Goal: Task Accomplishment & Management: Complete application form

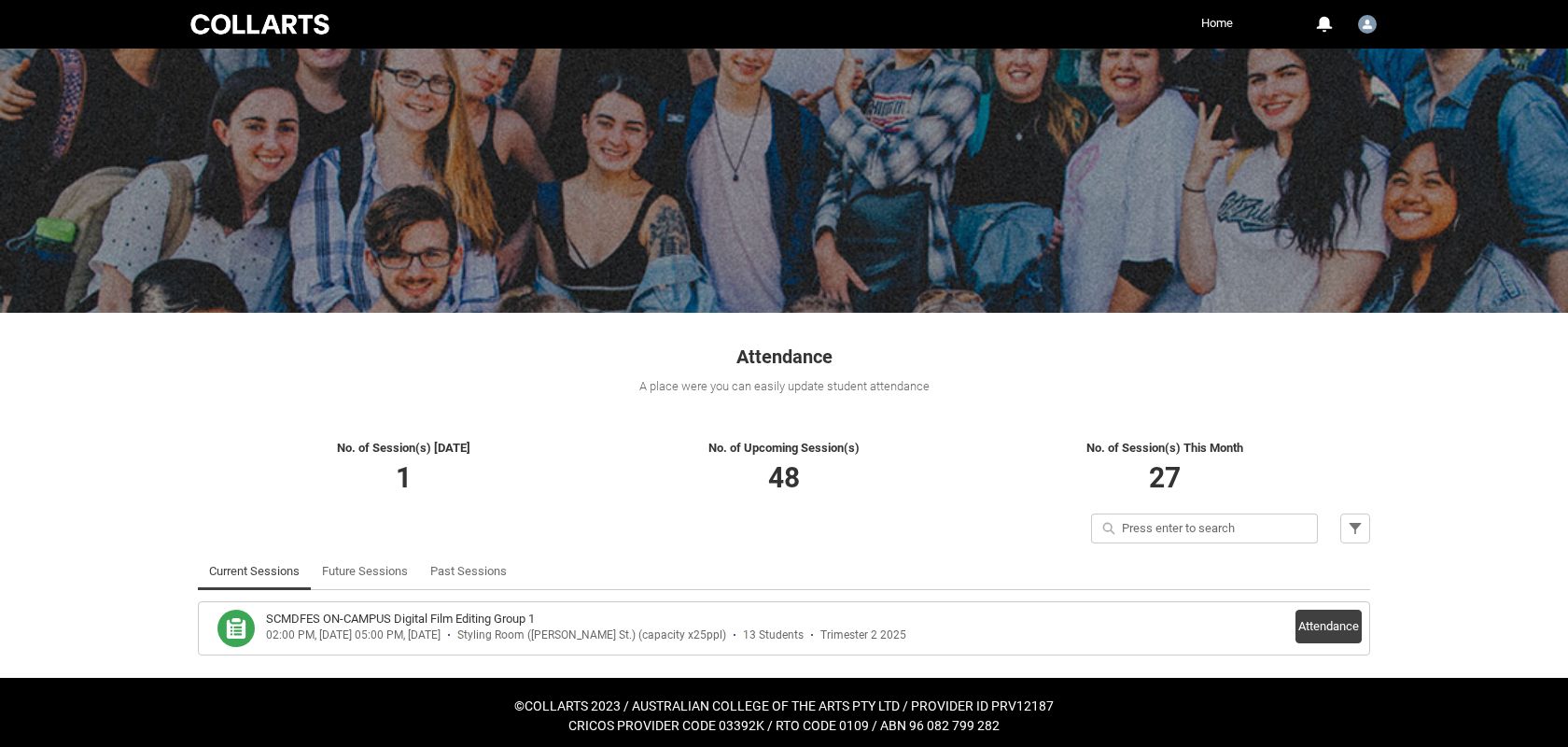
scroll to position [43, 0]
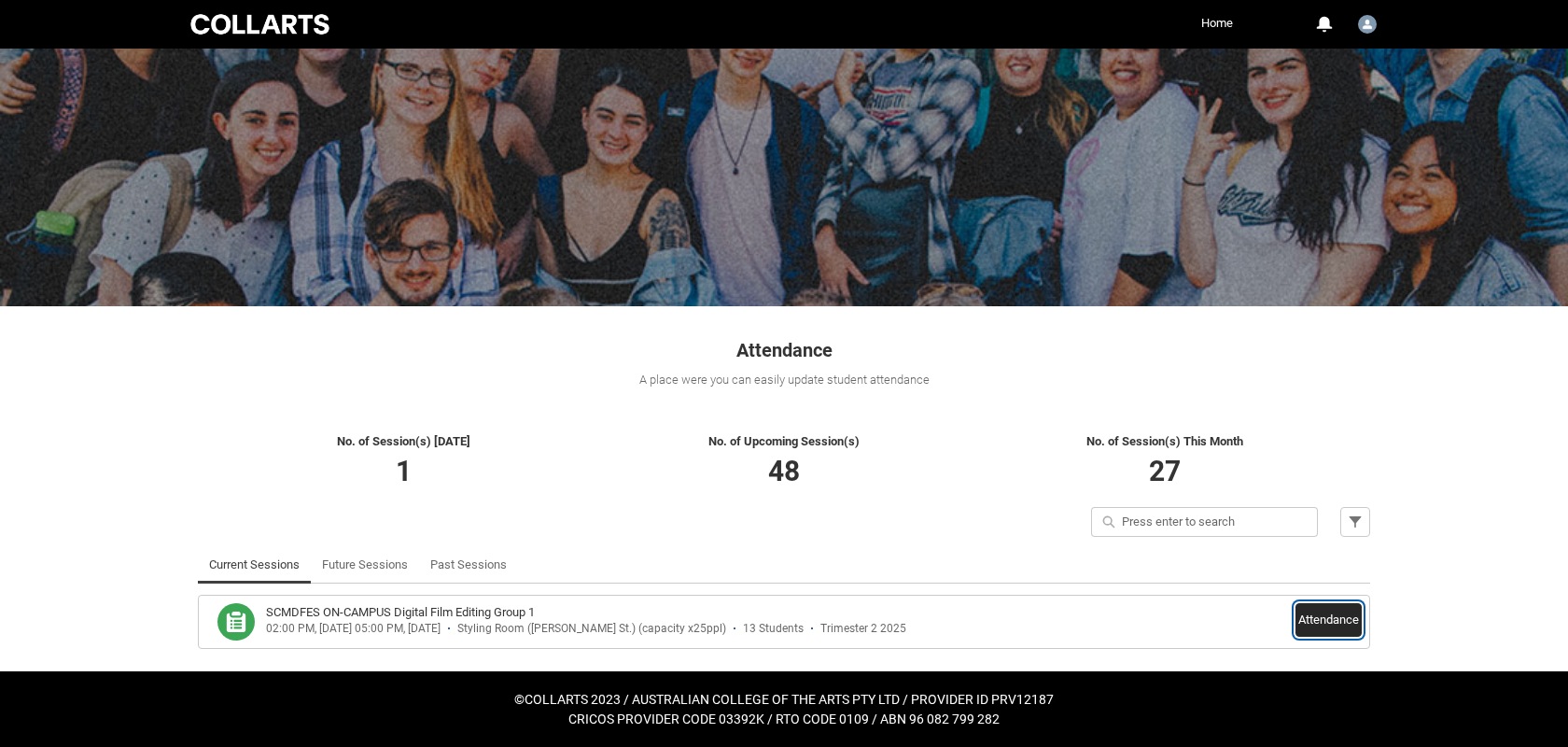
click at [1343, 624] on button "Attendance" at bounding box center [1329, 620] width 66 height 34
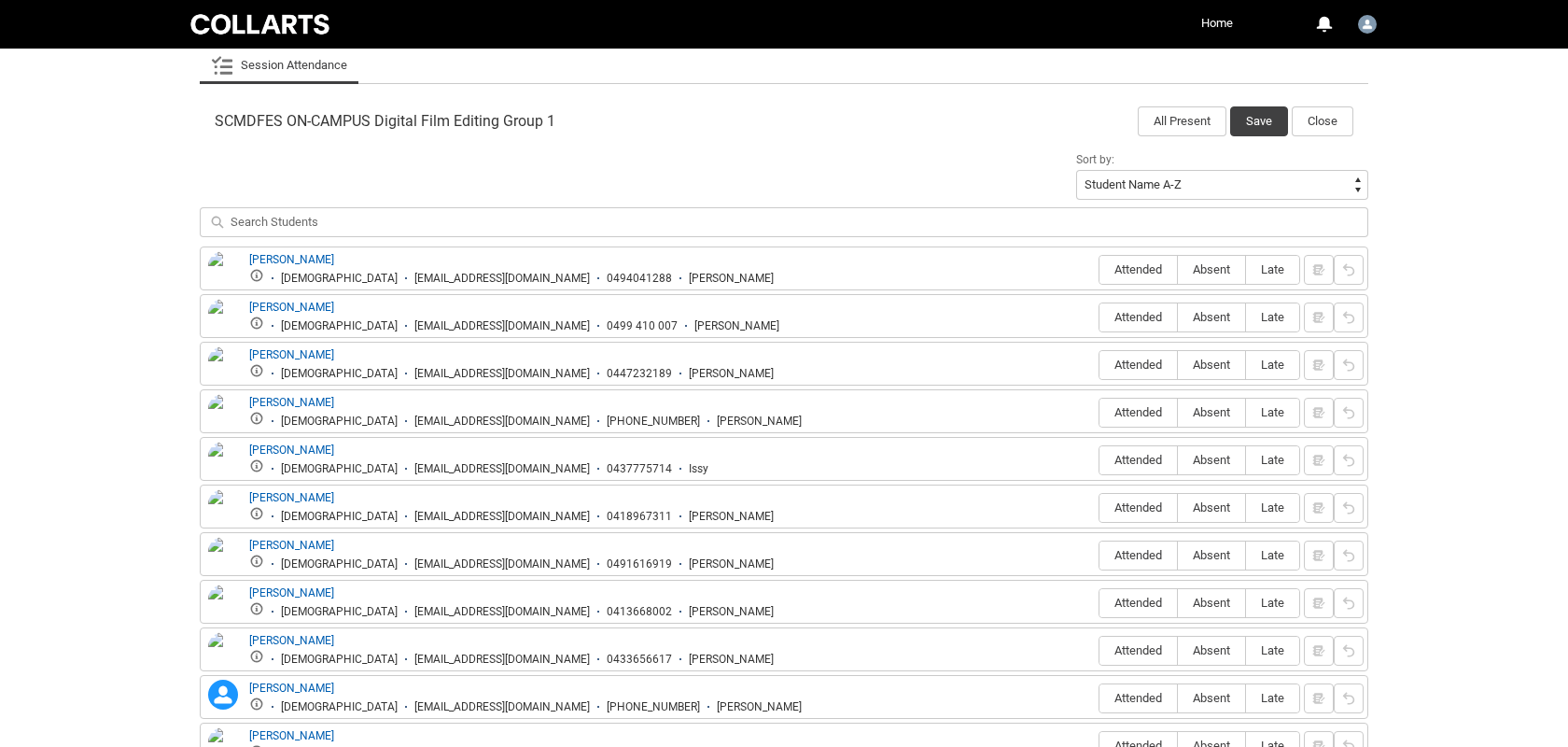
scroll to position [567, 0]
click at [1146, 271] on span "Attended" at bounding box center [1138, 267] width 78 height 14
click at [1100, 268] on input "Attended" at bounding box center [1099, 267] width 1 height 1
type lightning-radio-group "Attended"
radio input "true"
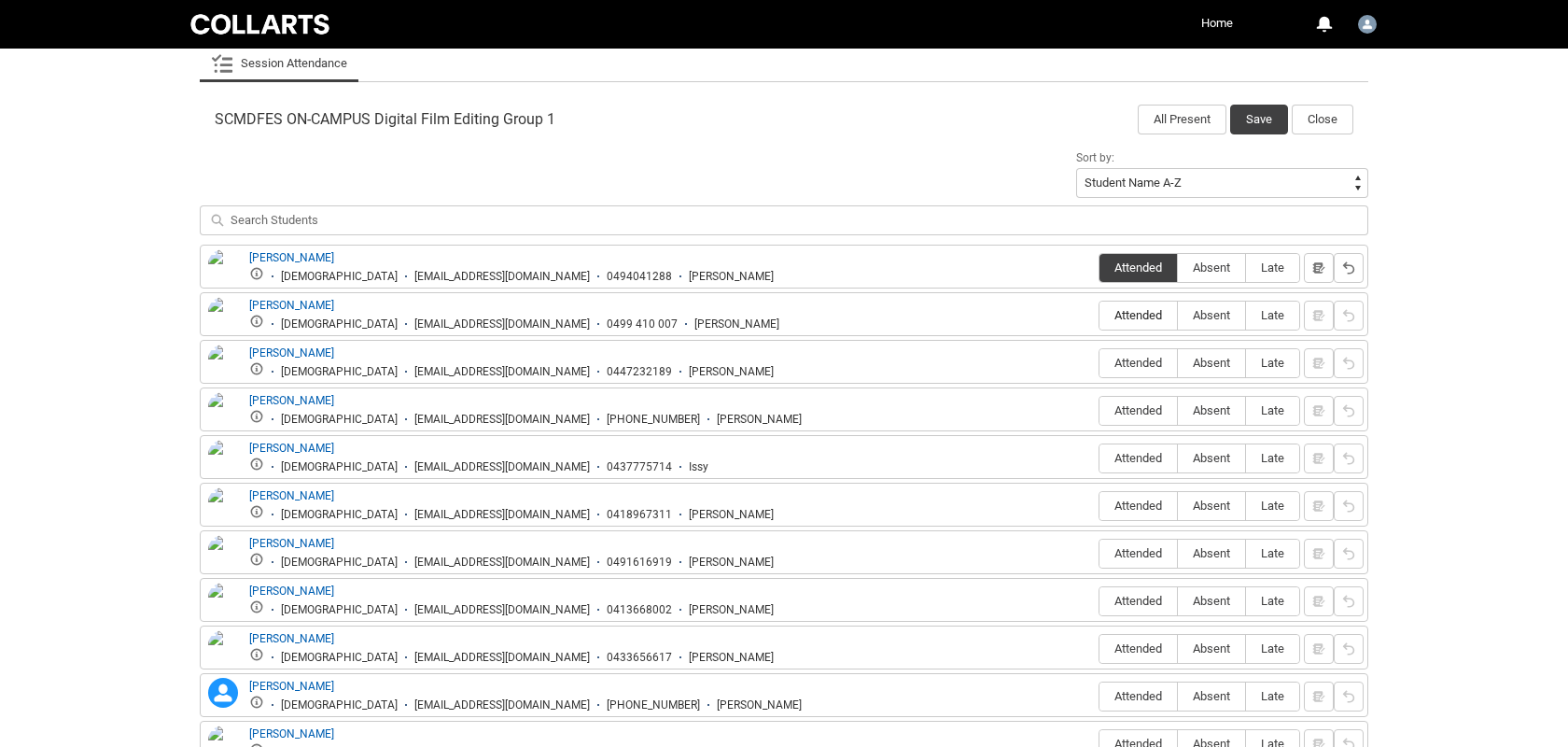
click at [1135, 318] on span "Attended" at bounding box center [1138, 315] width 78 height 14
click at [1100, 316] on input "Attended" at bounding box center [1099, 315] width 1 height 1
type lightning-radio-group "Attended"
radio input "true"
click at [1135, 361] on span "Attended" at bounding box center [1138, 362] width 78 height 14
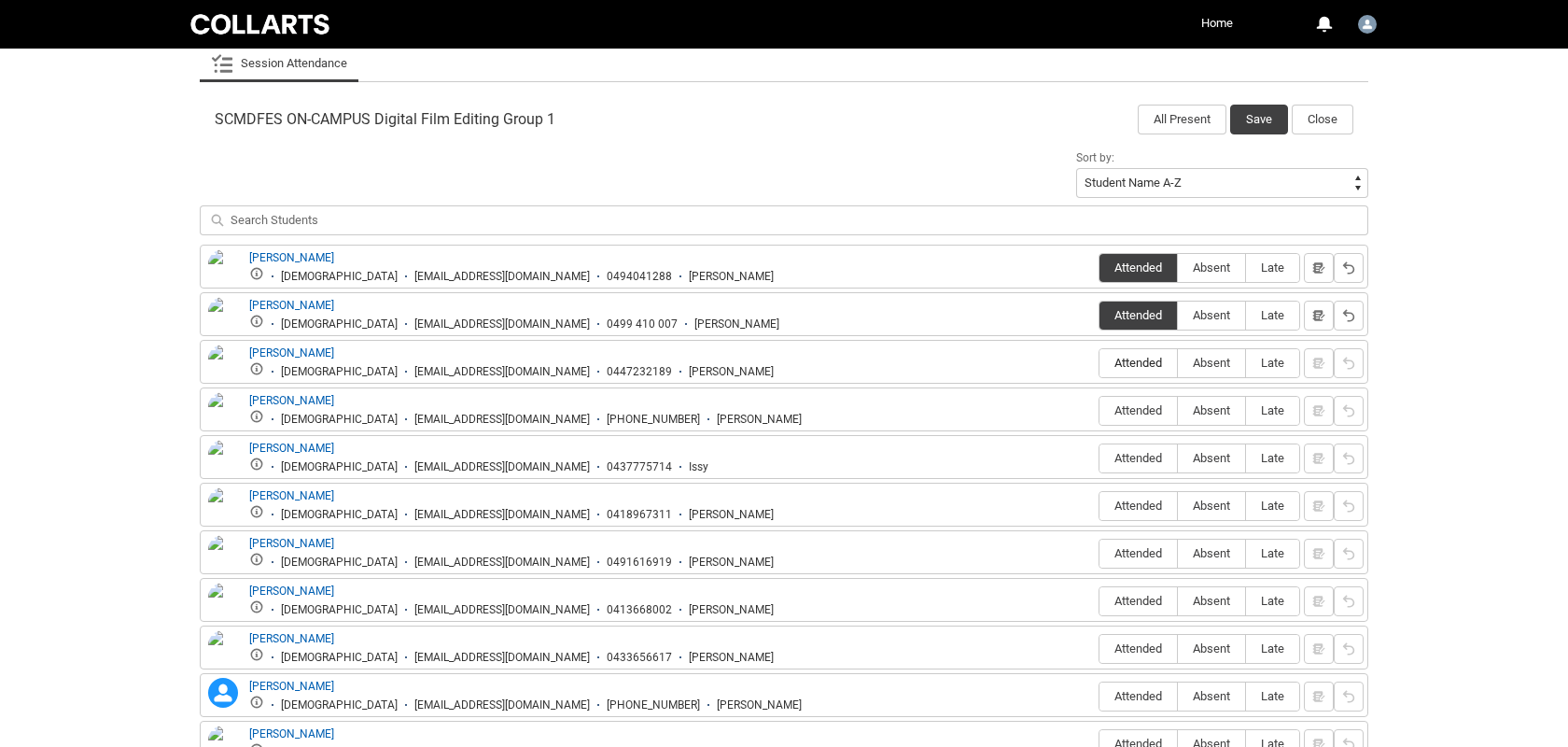
click at [1100, 362] on input "Attended" at bounding box center [1099, 362] width 1 height 1
type lightning-radio-group "Attended"
radio input "true"
click at [1215, 415] on span "Absent" at bounding box center [1212, 410] width 67 height 14
click at [1179, 411] on input "Absent" at bounding box center [1178, 410] width 1 height 1
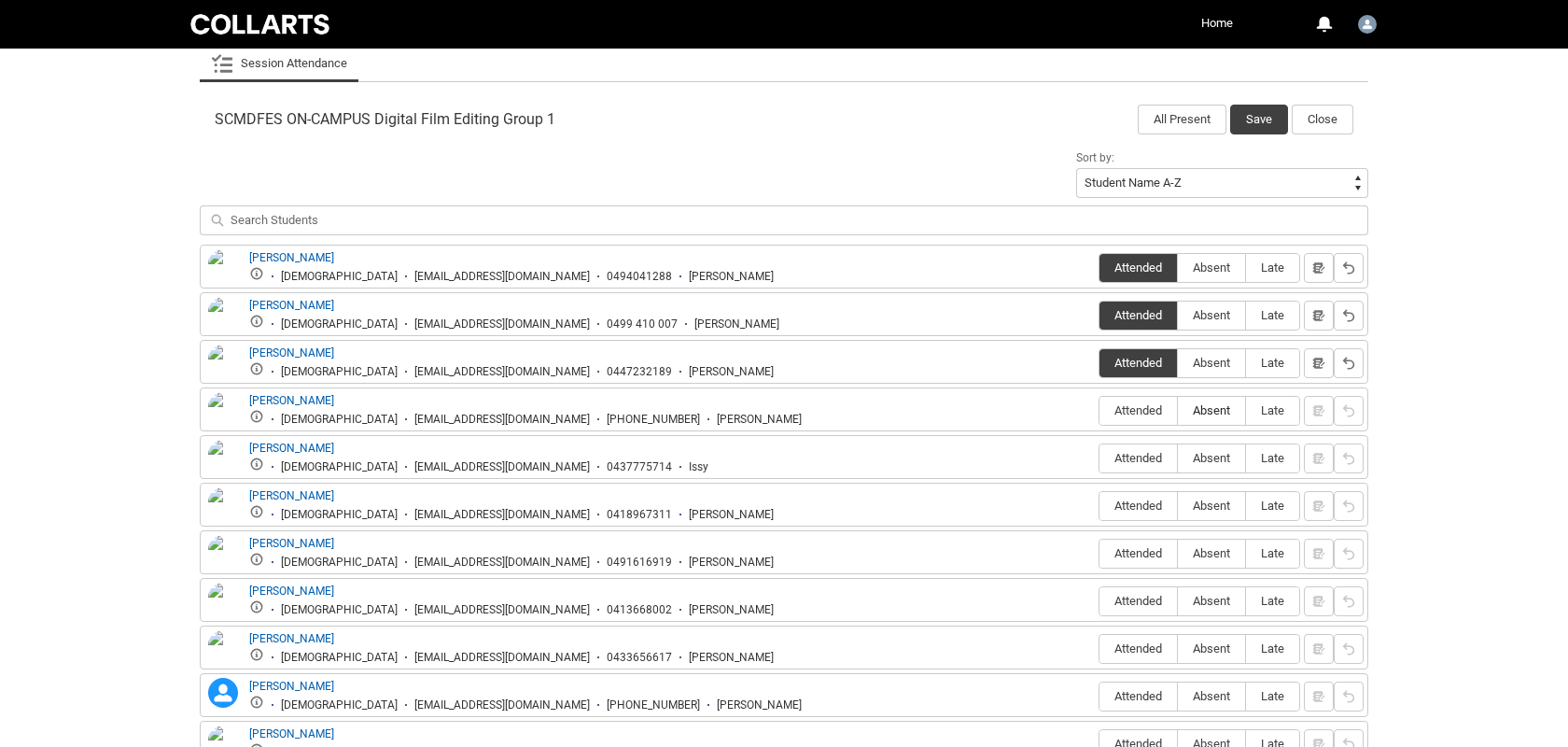
type lightning-radio-group "Absent"
radio input "true"
click at [1148, 459] on span "Attended" at bounding box center [1138, 458] width 78 height 14
click at [1100, 458] on input "Attended" at bounding box center [1099, 458] width 1 height 1
type lightning-radio-group "Attended"
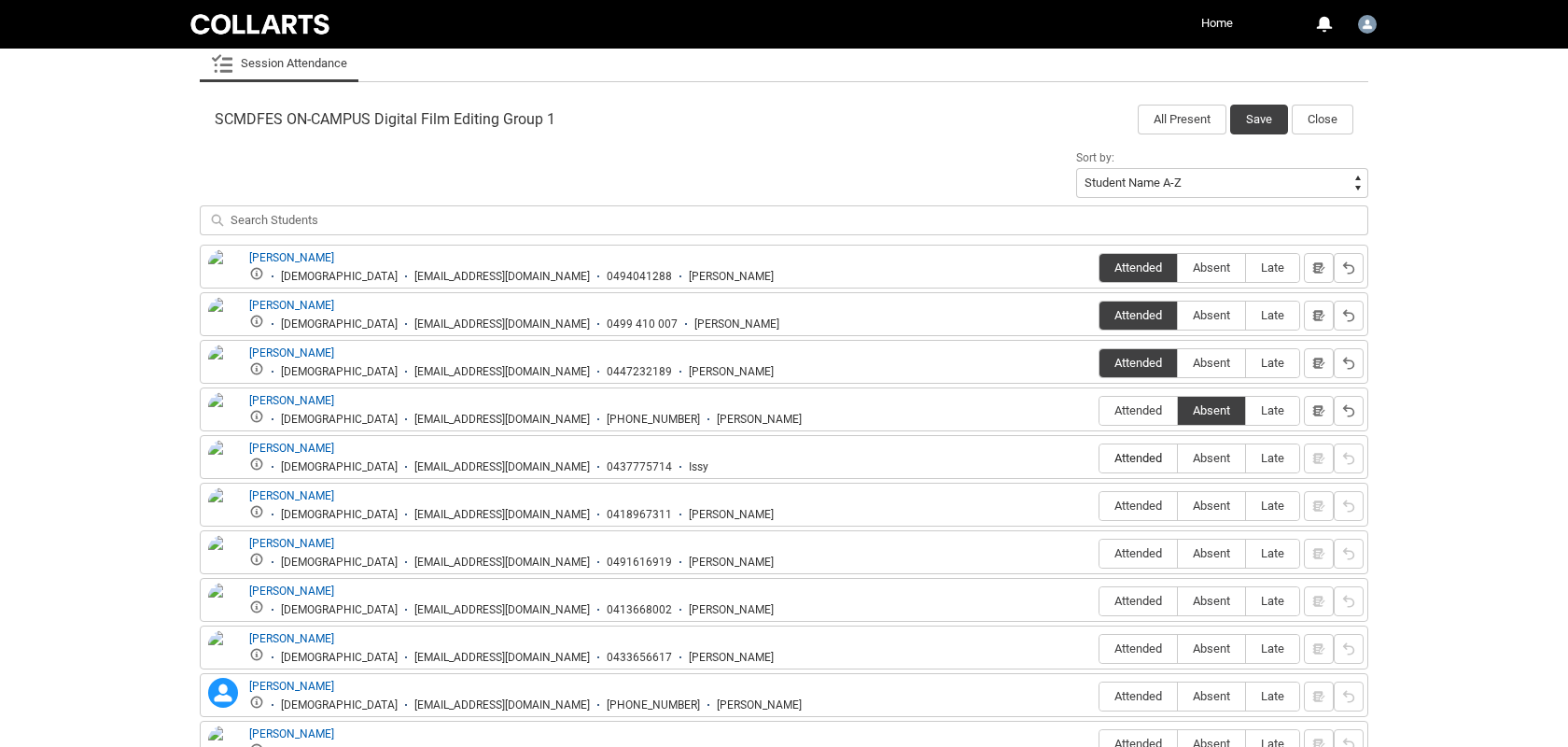
radio input "true"
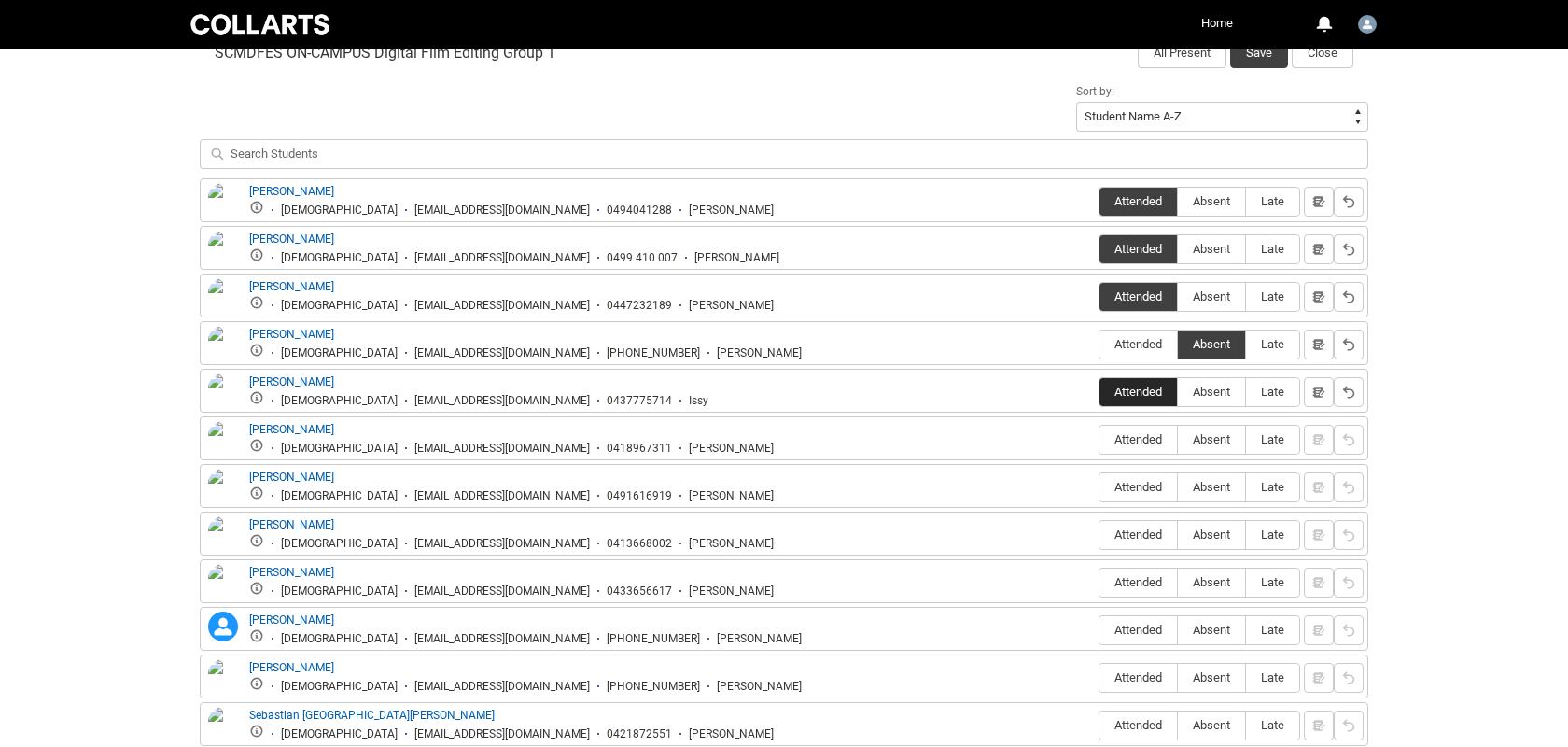
scroll to position [648, 0]
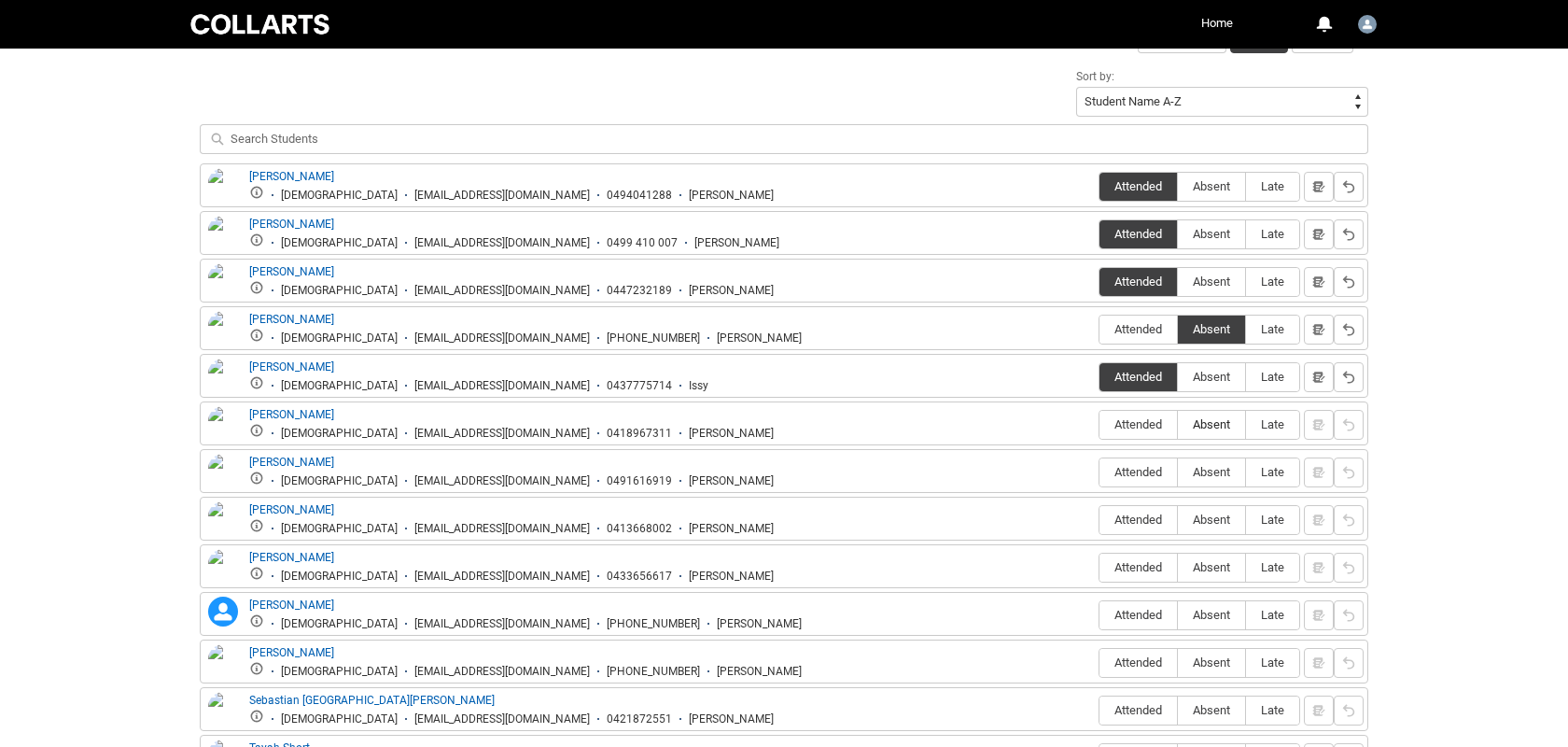
click at [1211, 428] on span "Absent" at bounding box center [1212, 424] width 67 height 14
click at [1179, 425] on input "Absent" at bounding box center [1178, 424] width 1 height 1
type lightning-radio-group "Absent"
radio input "true"
click at [1152, 468] on span "Attended" at bounding box center [1138, 472] width 78 height 14
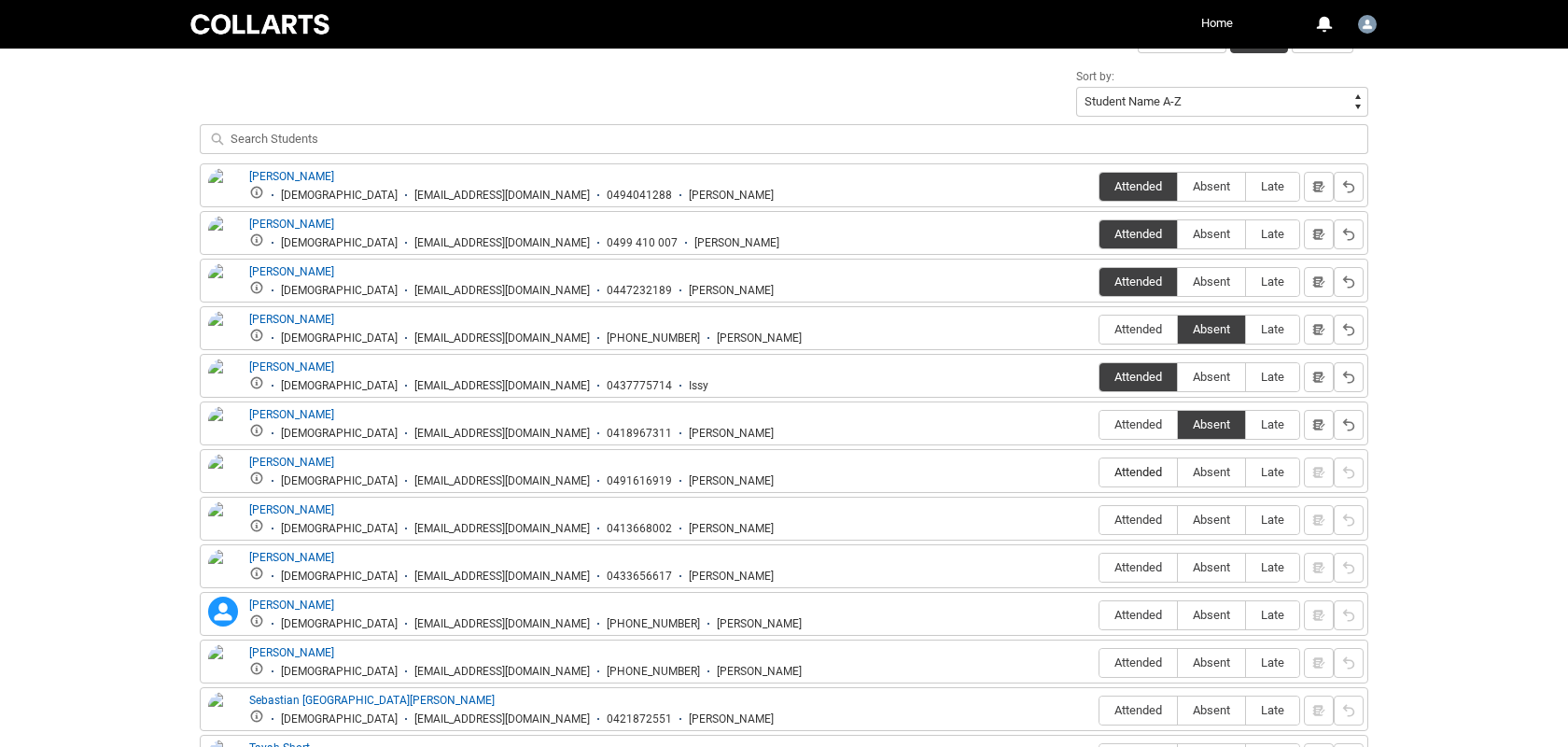
click at [1100, 472] on input "Attended" at bounding box center [1099, 472] width 1 height 1
type lightning-radio-group "Attended"
radio input "true"
click at [1209, 512] on label "Absent" at bounding box center [1212, 520] width 67 height 29
click at [1179, 519] on input "Absent" at bounding box center [1178, 519] width 1 height 1
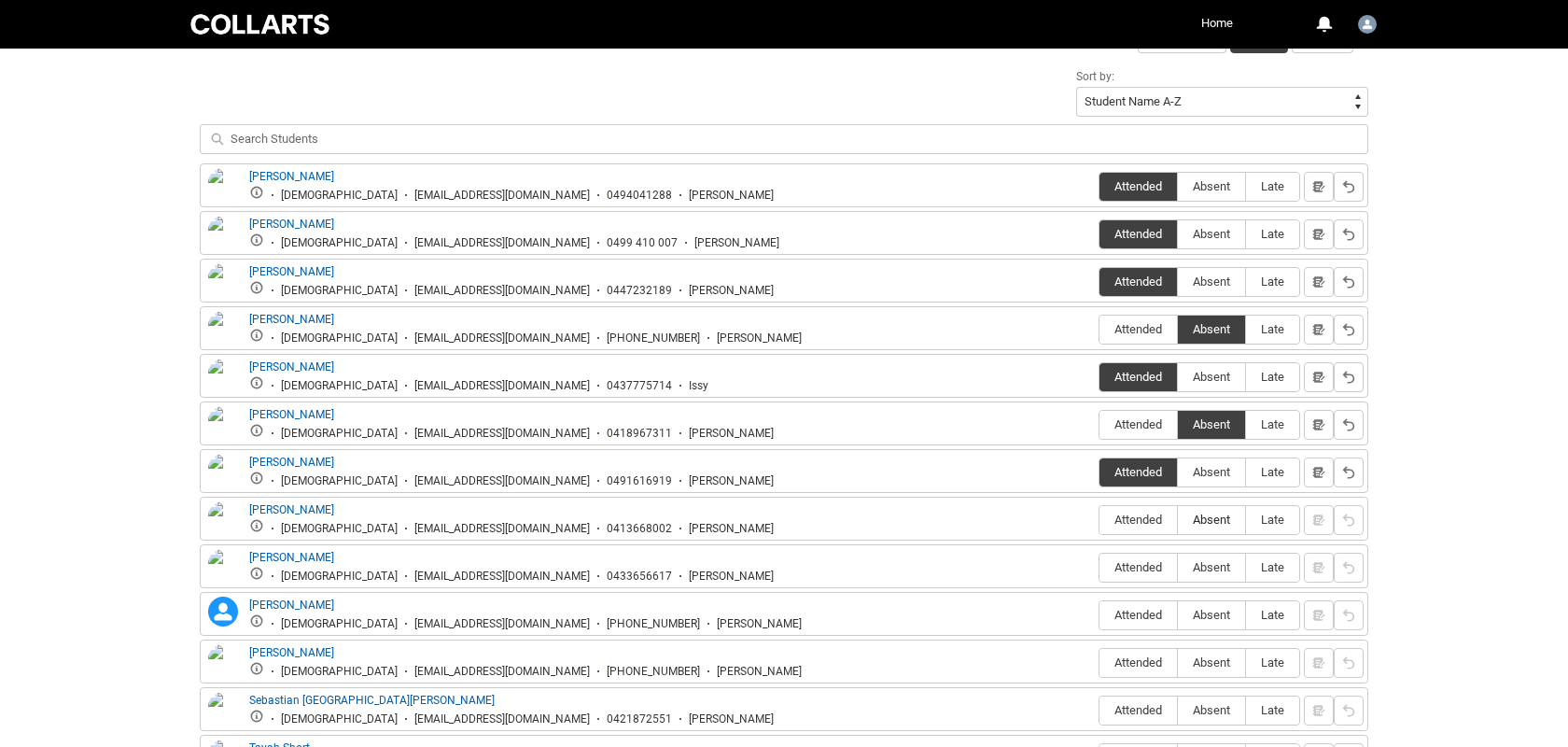
type lightning-radio-group "Absent"
radio input "true"
click at [1149, 574] on span "Attended" at bounding box center [1138, 567] width 78 height 14
click at [1100, 568] on input "Attended" at bounding box center [1099, 567] width 1 height 1
type lightning-radio-group "Attended"
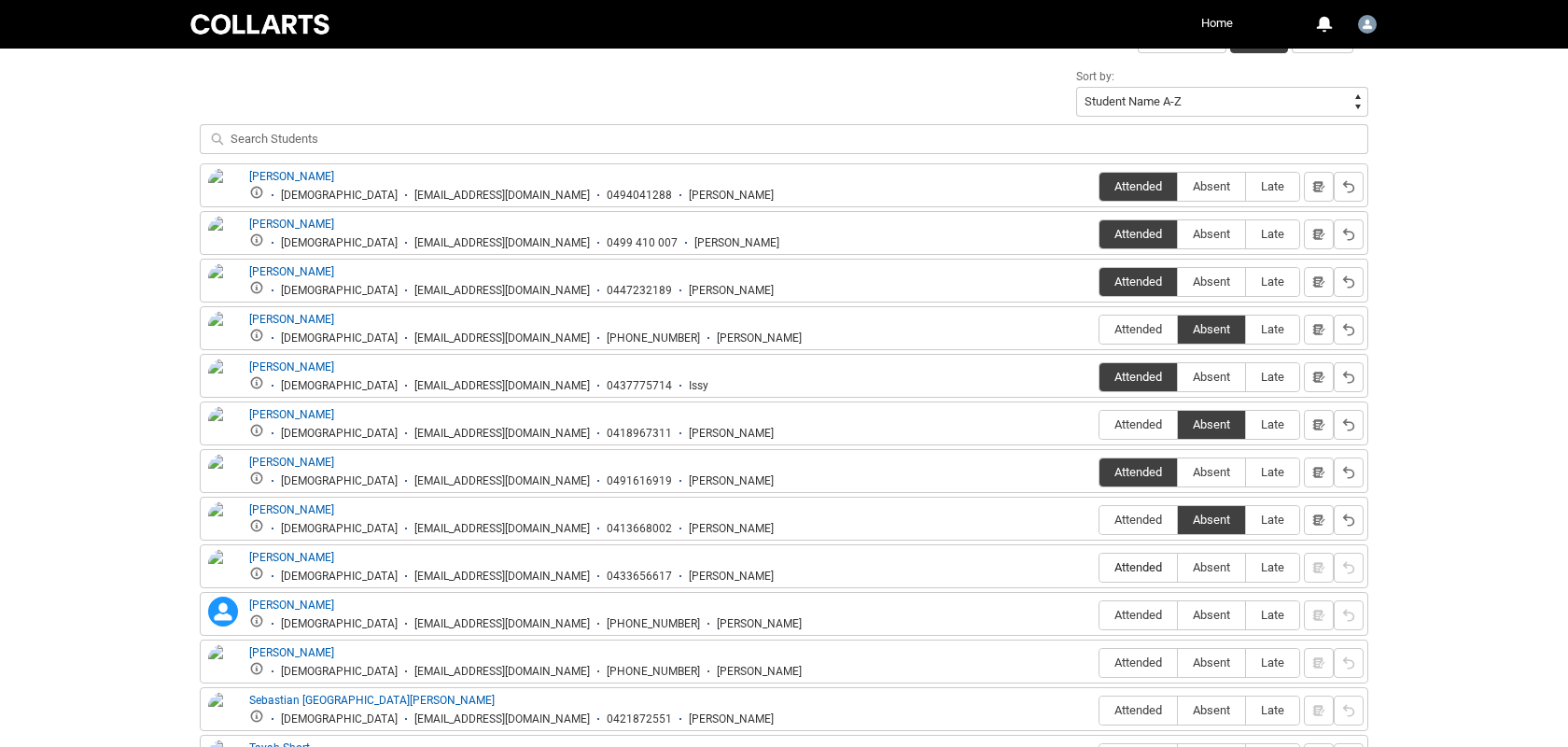
radio input "true"
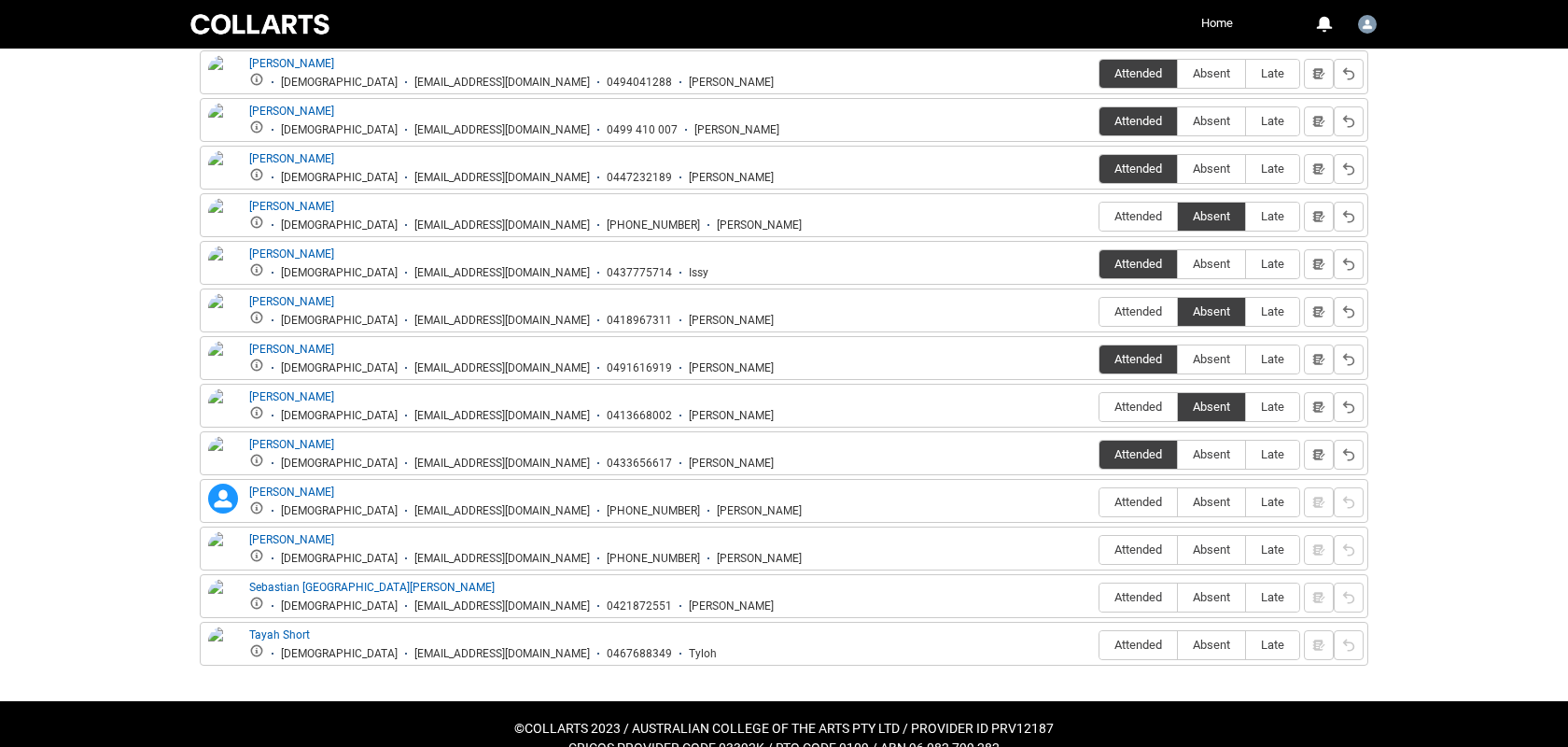
scroll to position [784, 0]
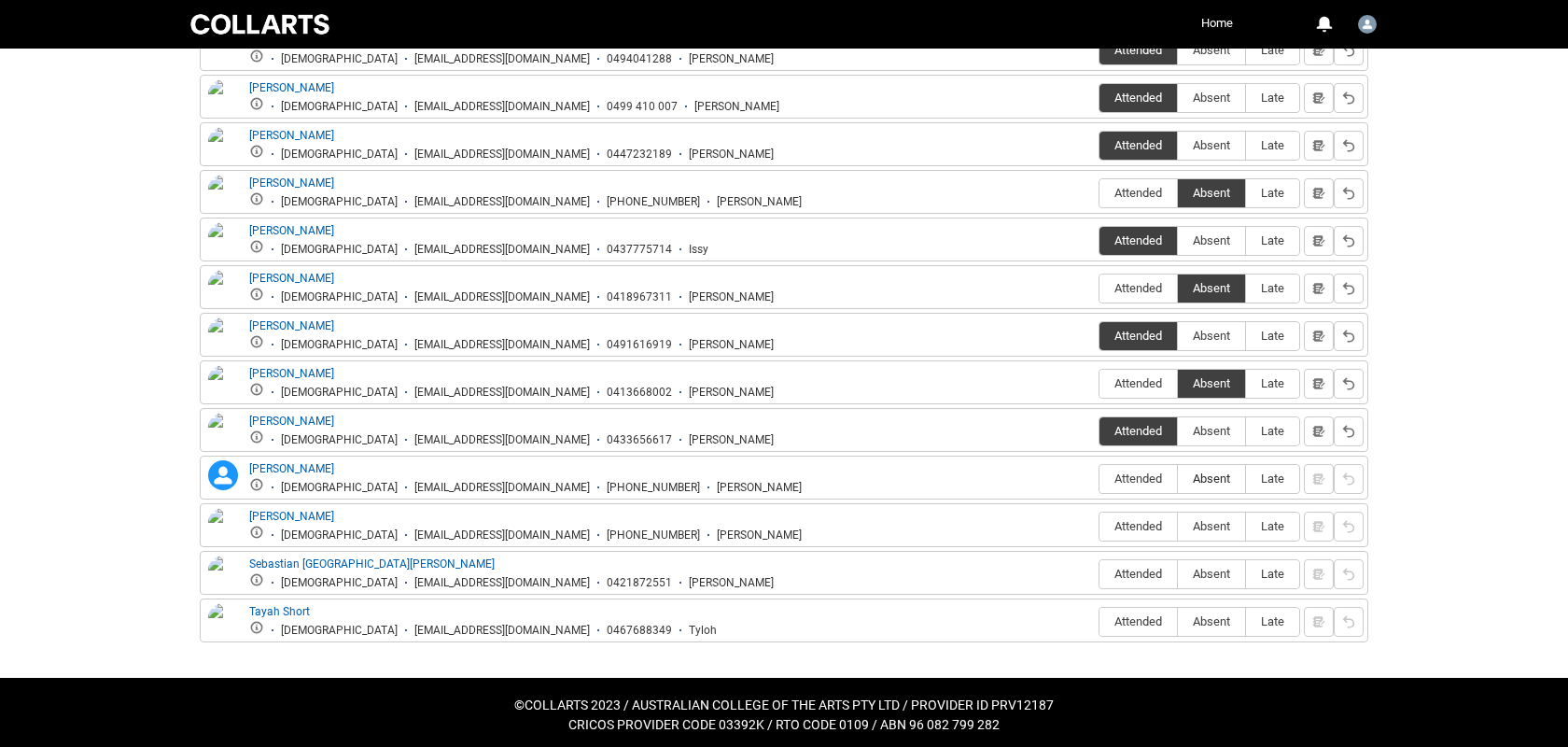
click at [1205, 473] on span "Absent" at bounding box center [1212, 478] width 67 height 14
click at [1179, 478] on input "Absent" at bounding box center [1178, 478] width 1 height 1
type lightning-radio-group "Absent"
radio input "true"
click at [1208, 528] on span "Absent" at bounding box center [1212, 526] width 67 height 14
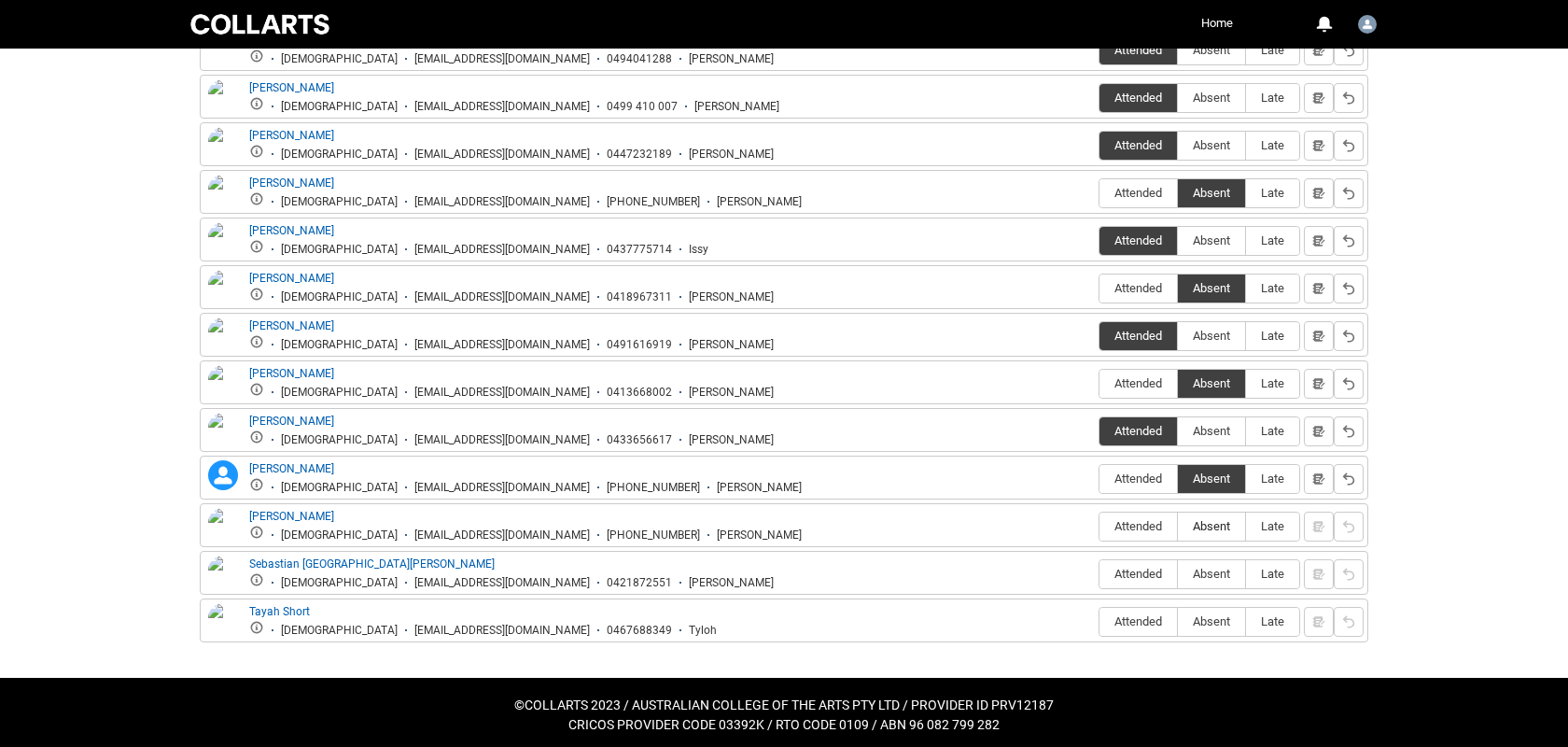
click at [1179, 527] on input "Absent" at bounding box center [1178, 526] width 1 height 1
type lightning-radio-group "Absent"
radio input "true"
click at [1208, 579] on span "Absent" at bounding box center [1212, 573] width 67 height 14
click at [1179, 574] on input "Absent" at bounding box center [1178, 573] width 1 height 1
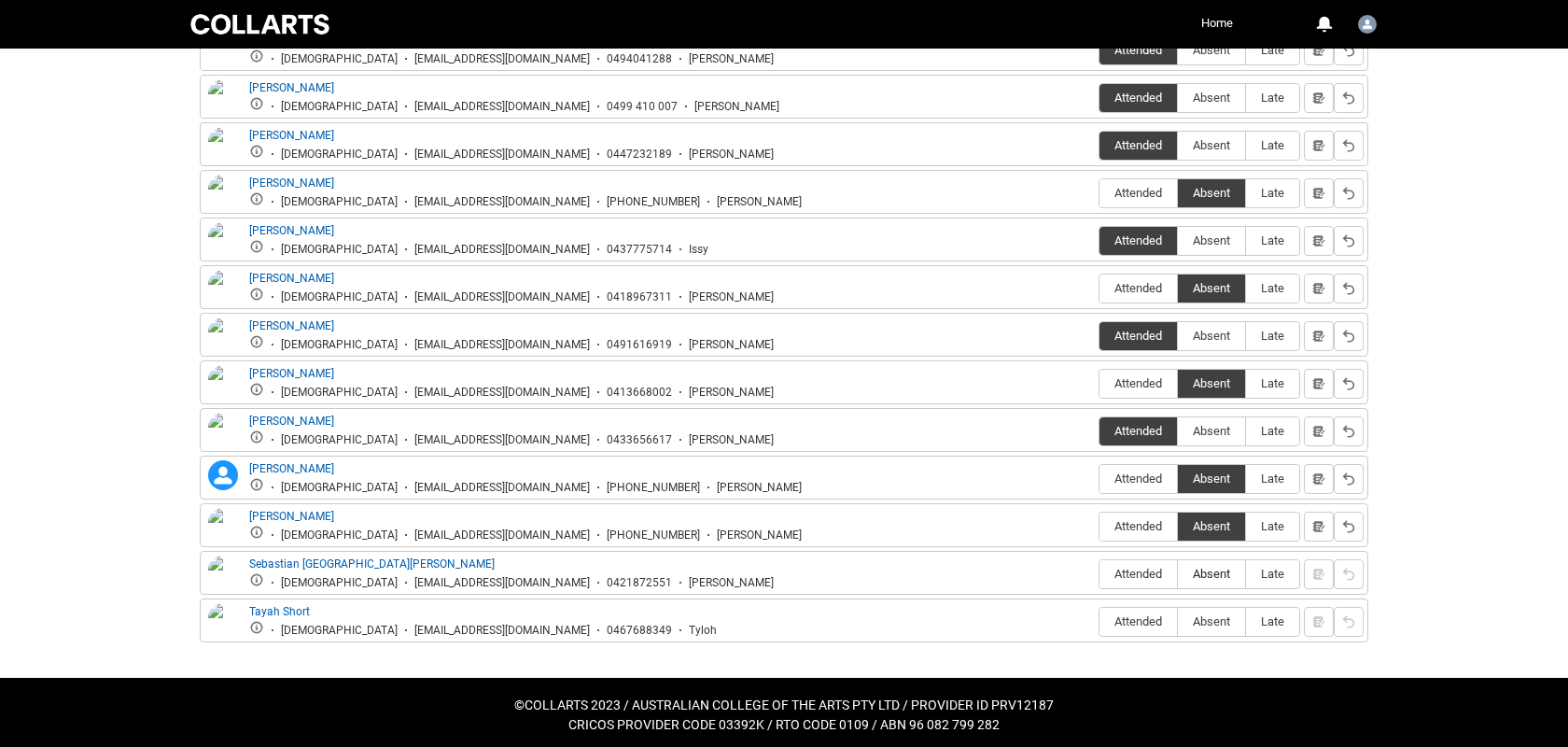
type lightning-radio-group "Absent"
radio input "true"
click at [1145, 626] on span "Attended" at bounding box center [1138, 621] width 78 height 14
click at [1100, 622] on input "Attended" at bounding box center [1099, 621] width 1 height 1
type lightning-radio-group "Attended"
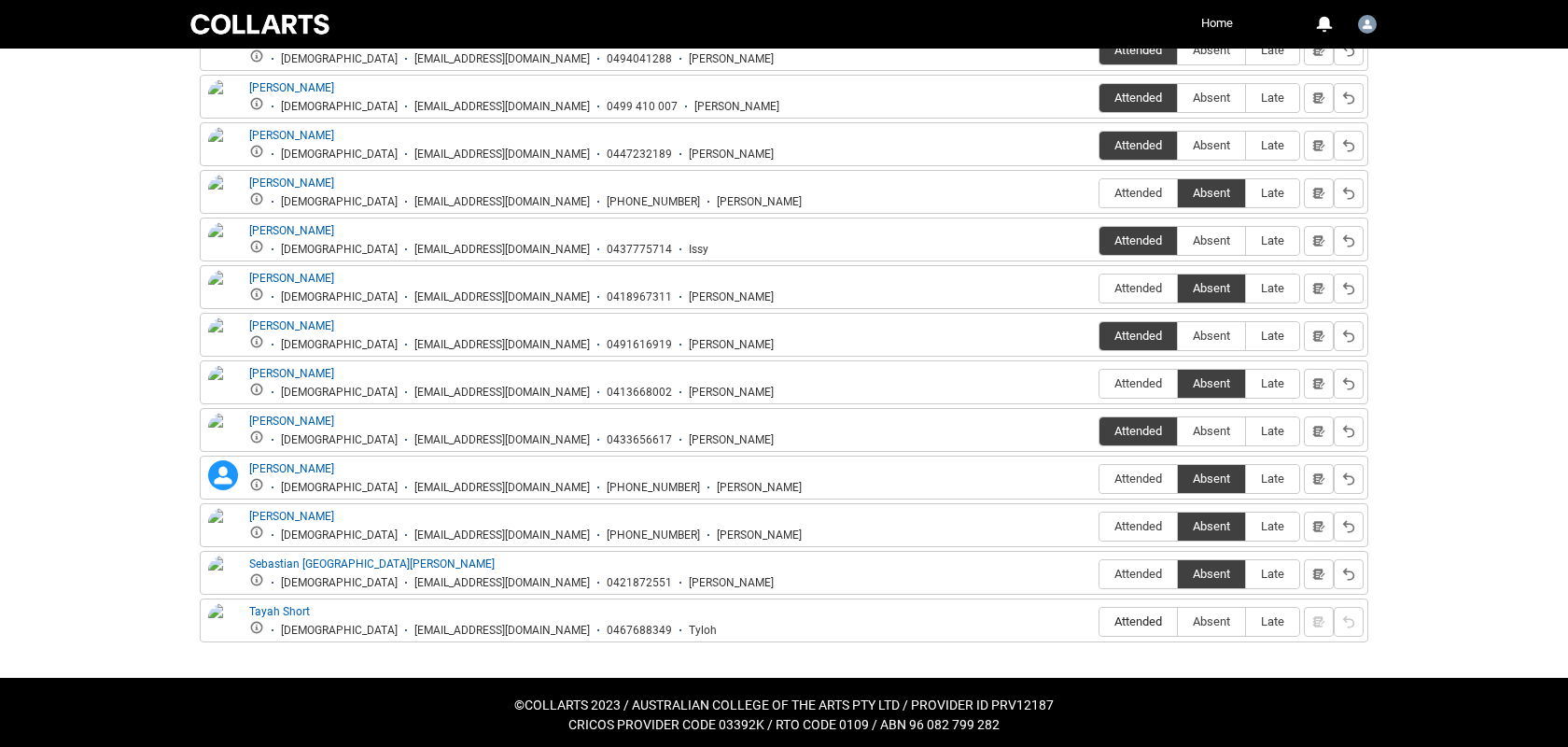
radio input "true"
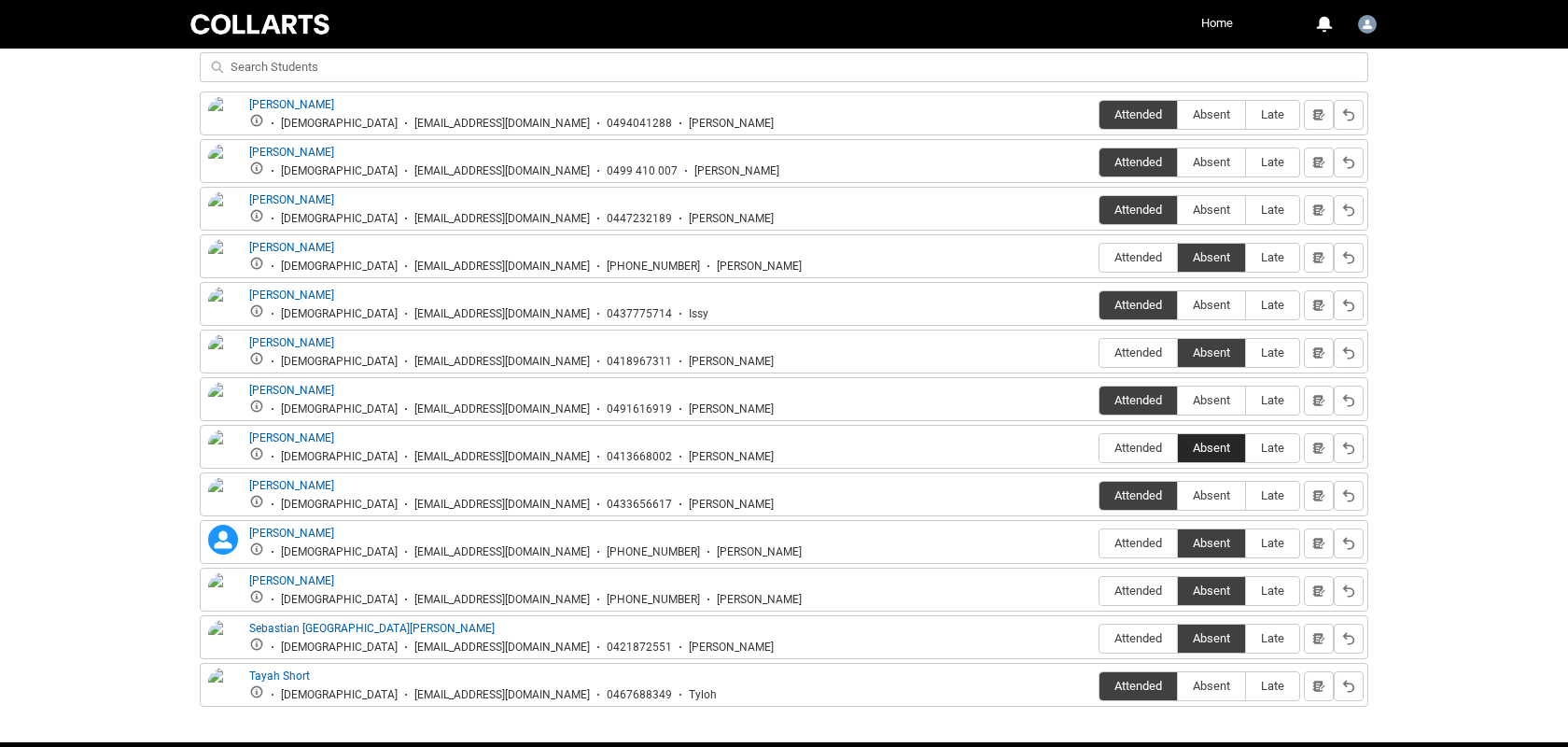
scroll to position [452, 0]
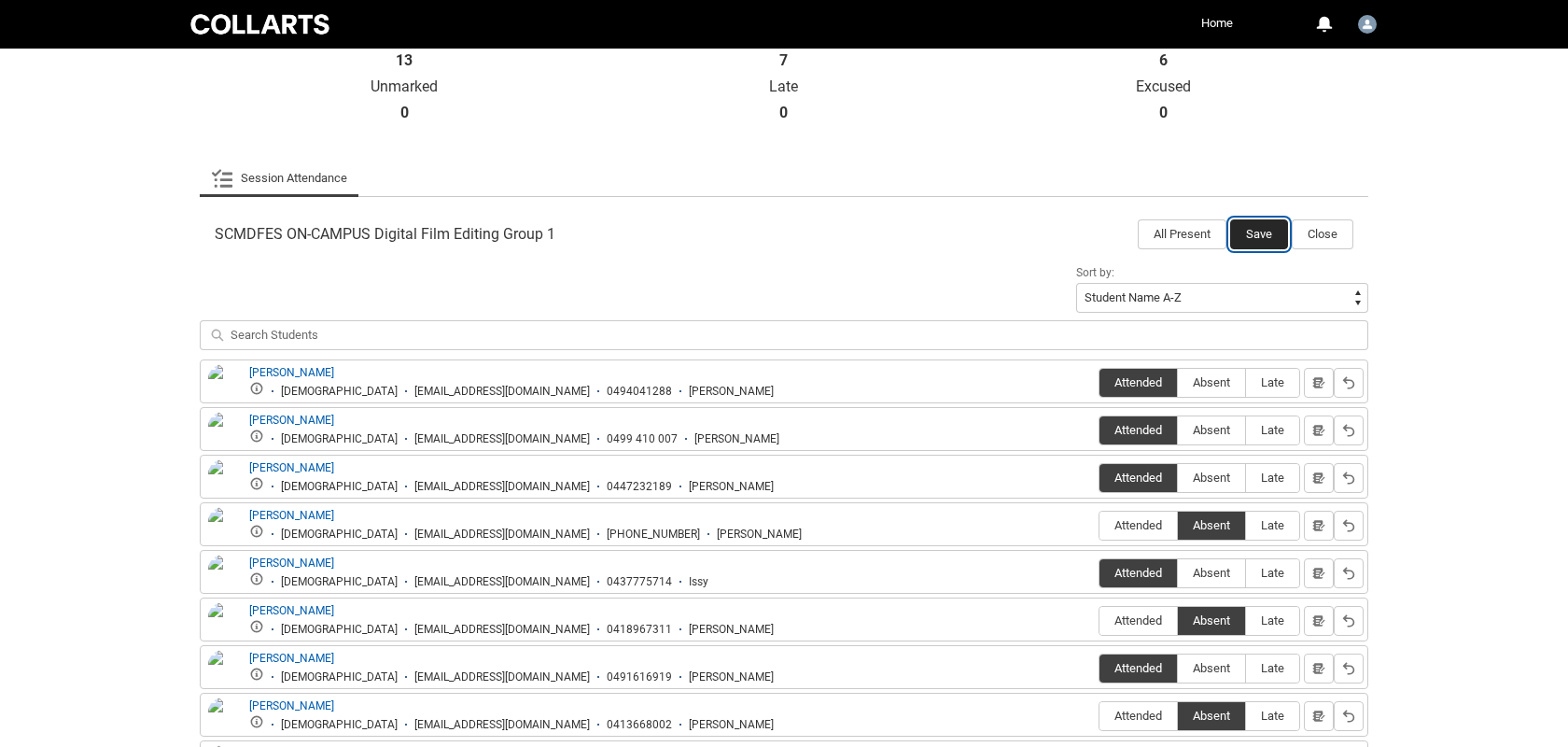
click at [1255, 233] on button "Save" at bounding box center [1260, 234] width 58 height 30
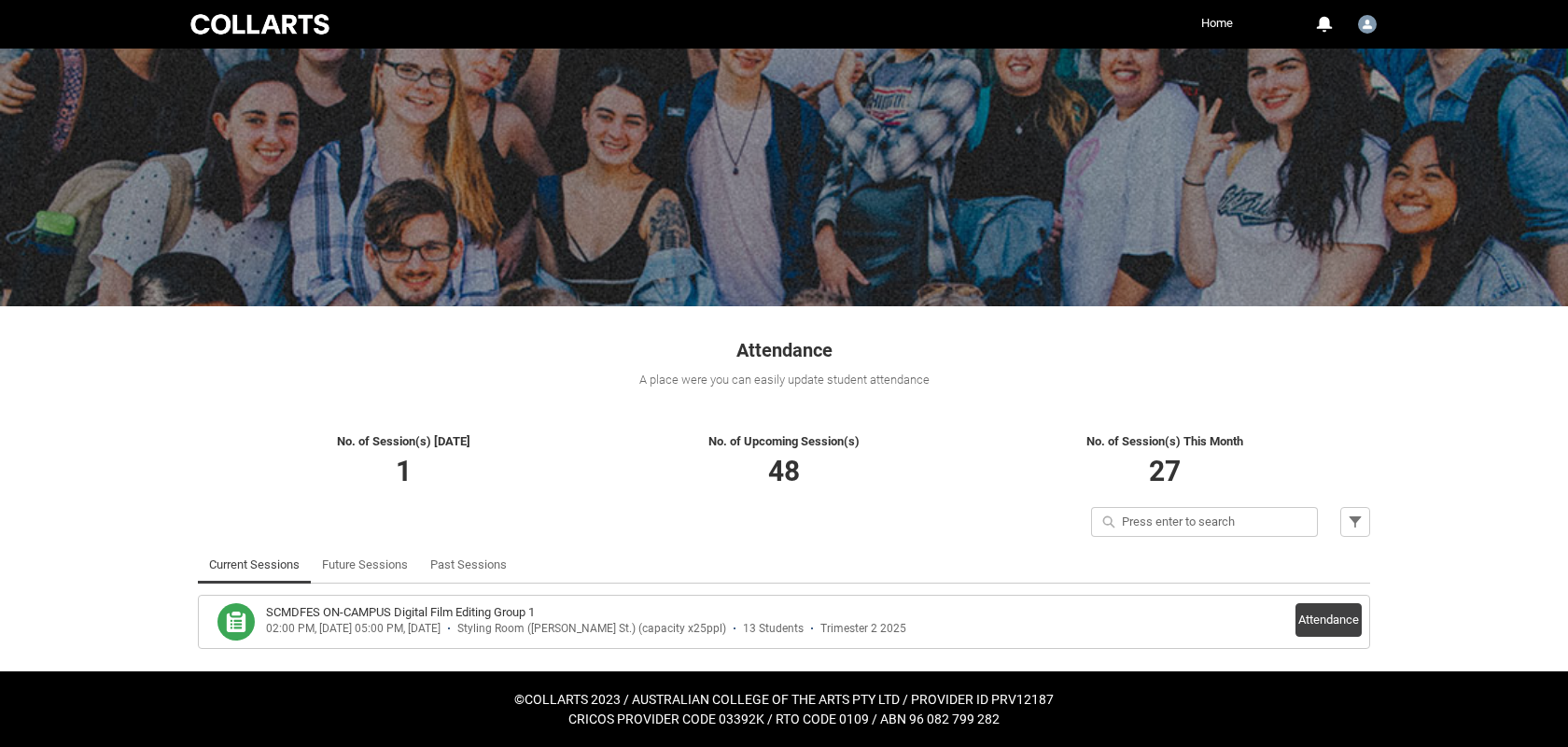
scroll to position [43, 0]
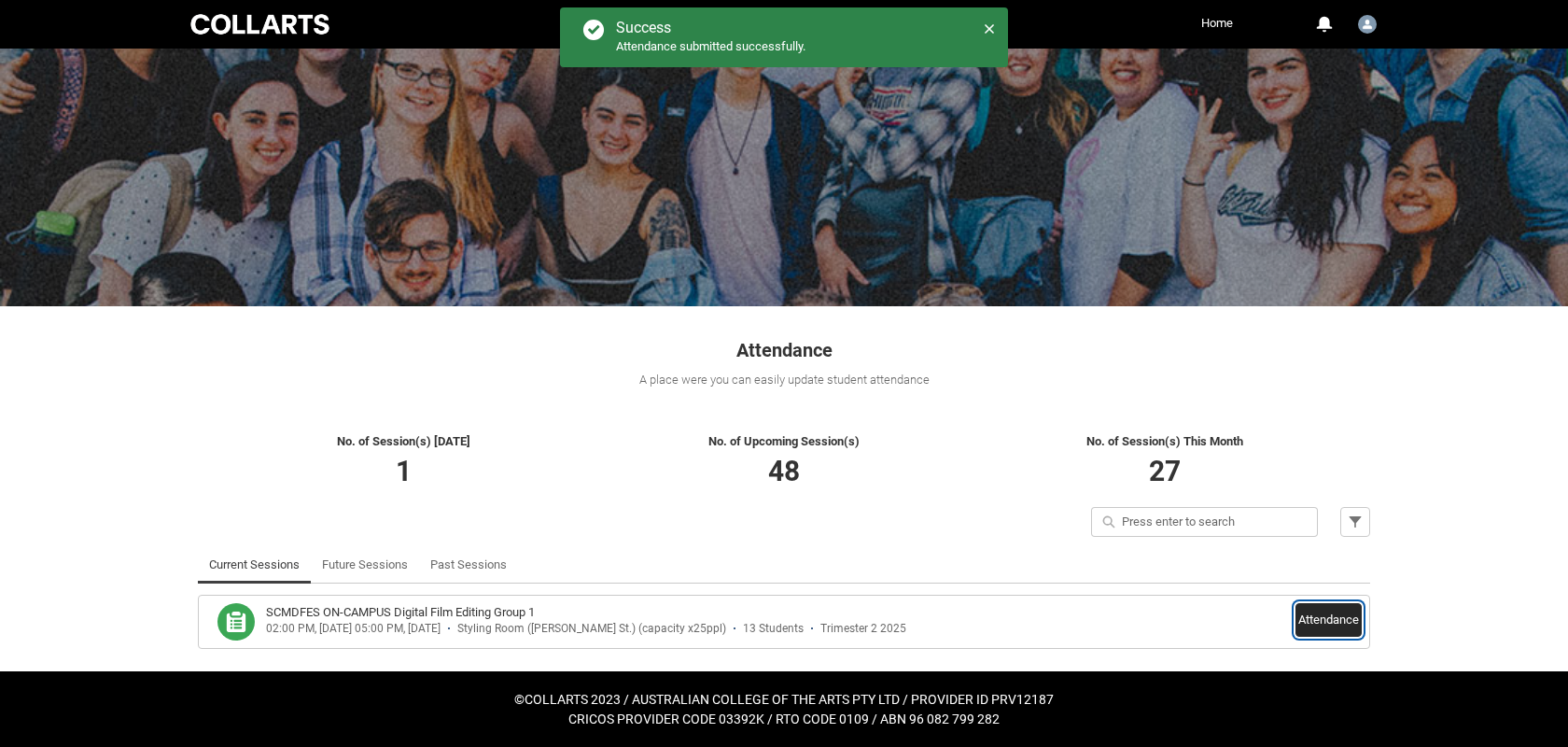
click at [1329, 622] on button "Attendance" at bounding box center [1329, 620] width 66 height 34
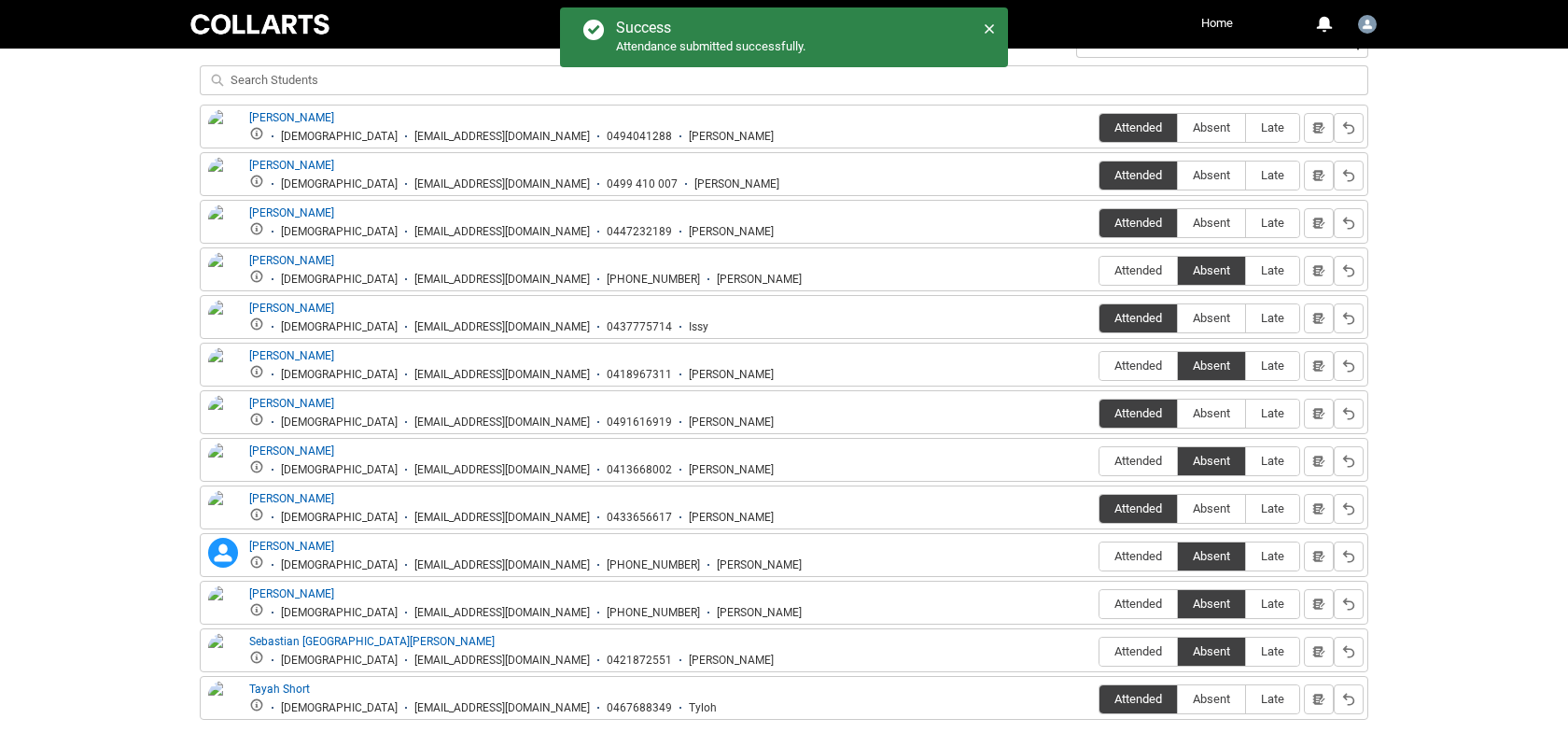
scroll to position [698, 0]
